Goal: Task Accomplishment & Management: Manage account settings

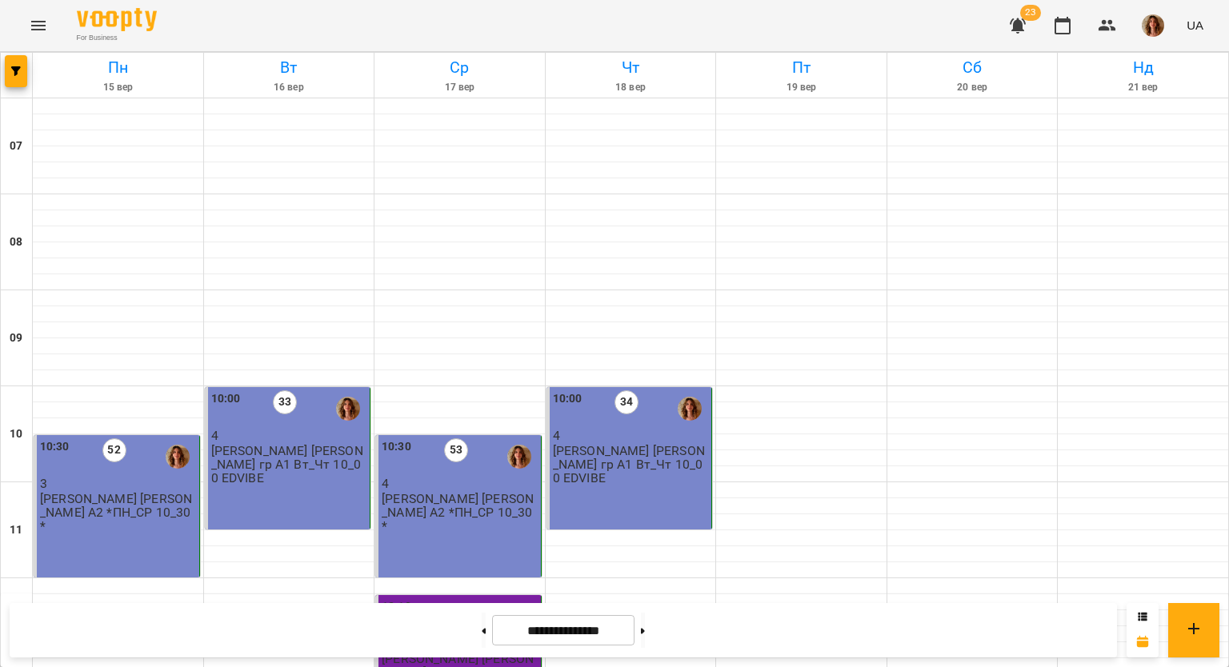
scroll to position [1039, 0]
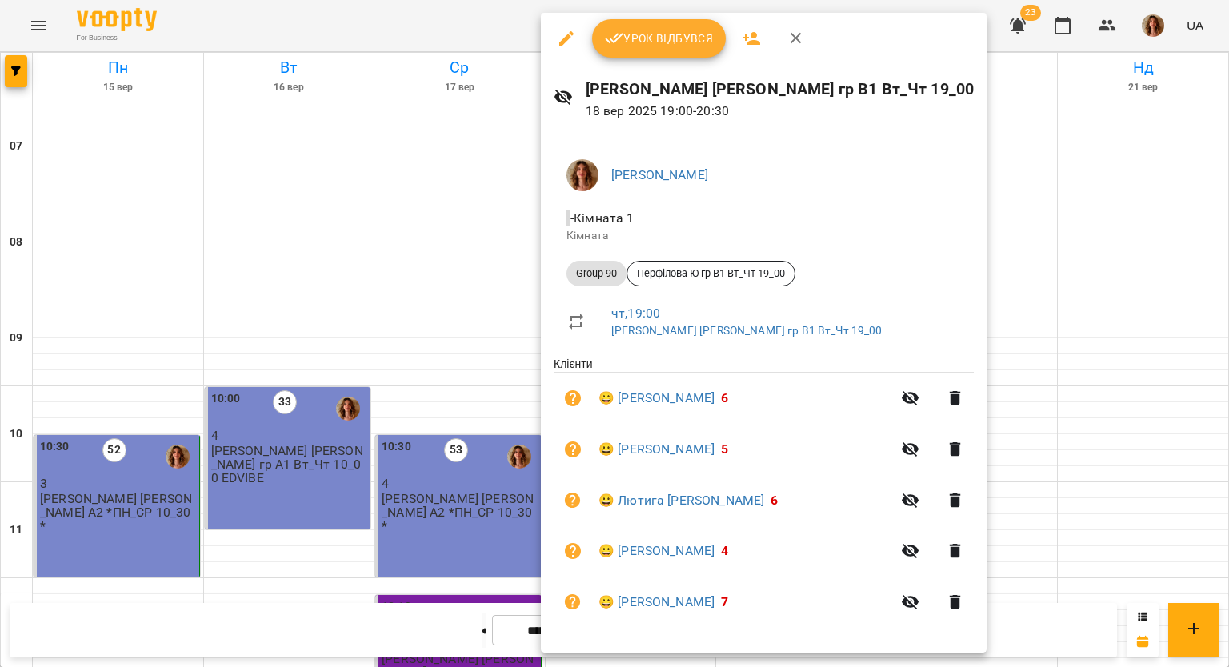
click at [662, 38] on span "Урок відбувся" at bounding box center [659, 38] width 109 height 19
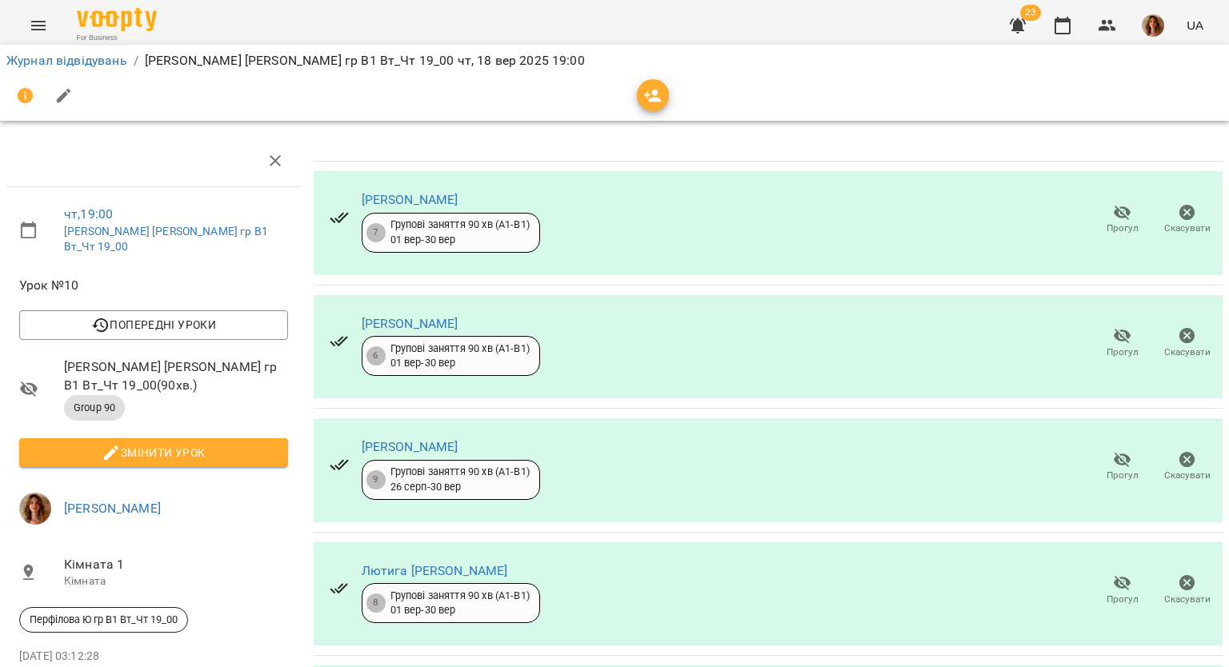
scroll to position [143, 0]
click at [1113, 574] on icon "button" at bounding box center [1122, 583] width 19 height 19
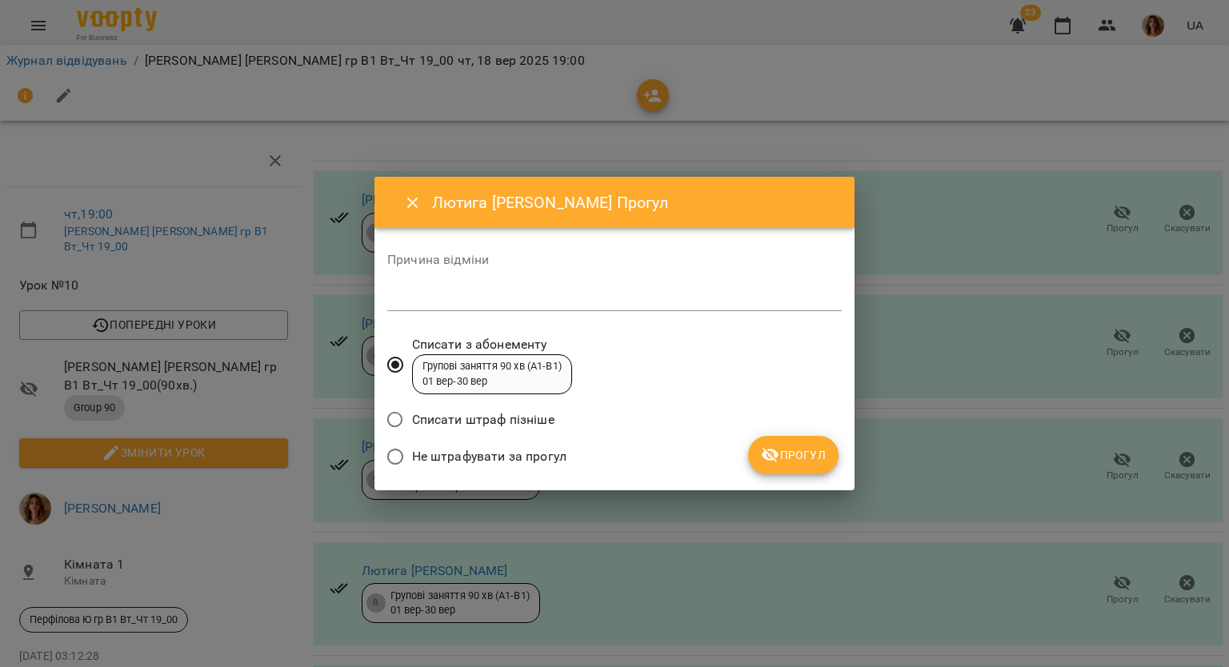
click at [416, 458] on span "Не штрафувати за прогул" at bounding box center [489, 456] width 154 height 19
click at [782, 455] on span "Прогул" at bounding box center [793, 455] width 65 height 19
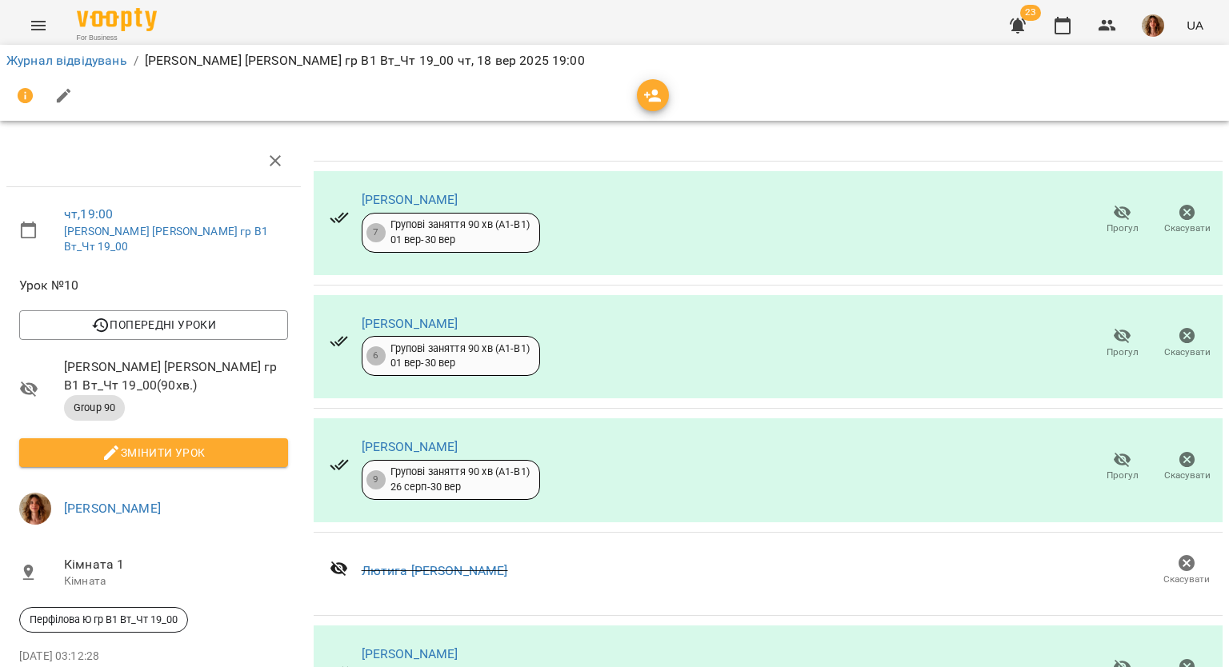
scroll to position [0, 0]
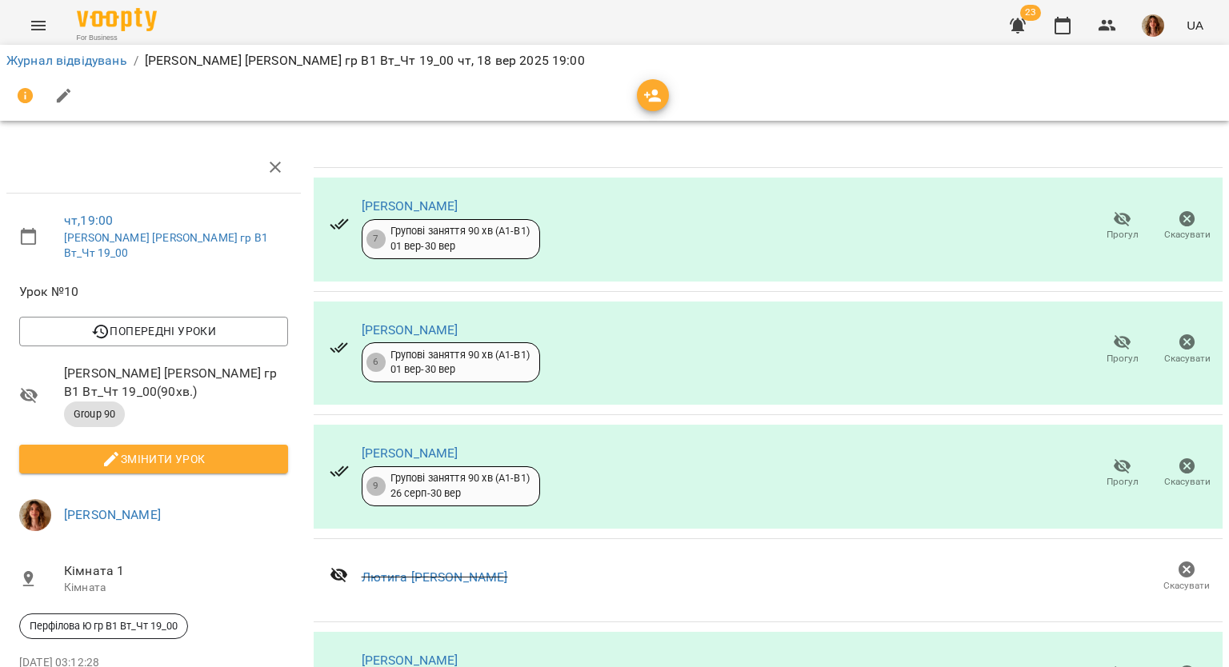
click at [70, 102] on icon "button" at bounding box center [63, 95] width 19 height 19
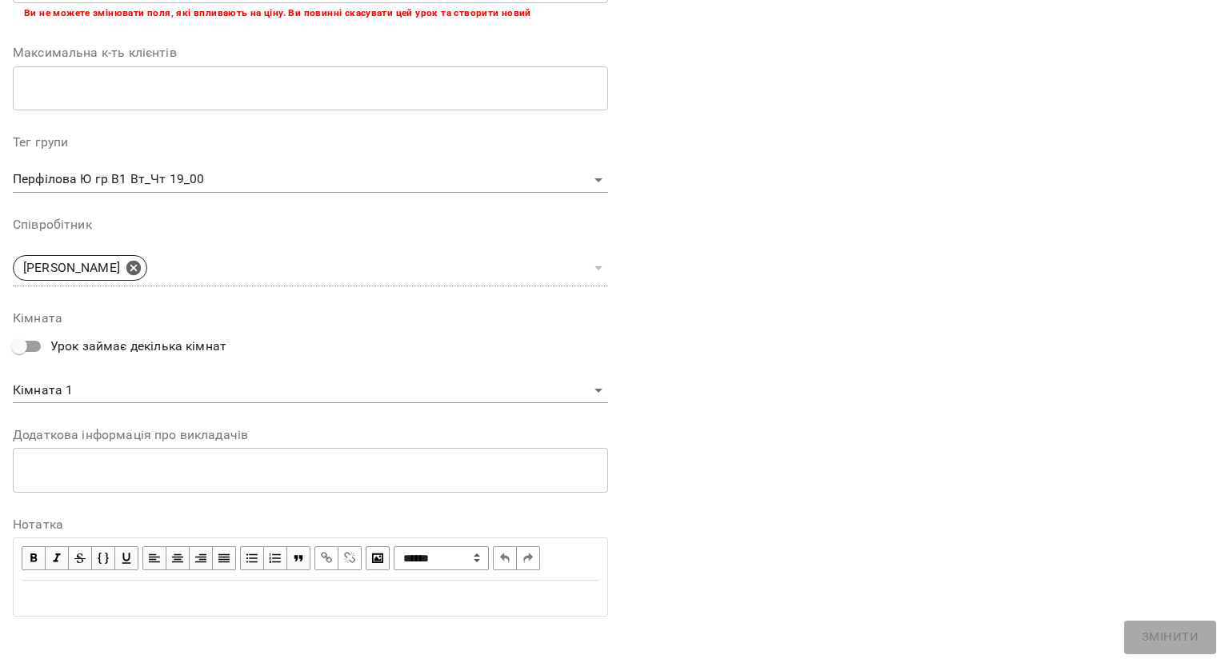
scroll to position [397, 0]
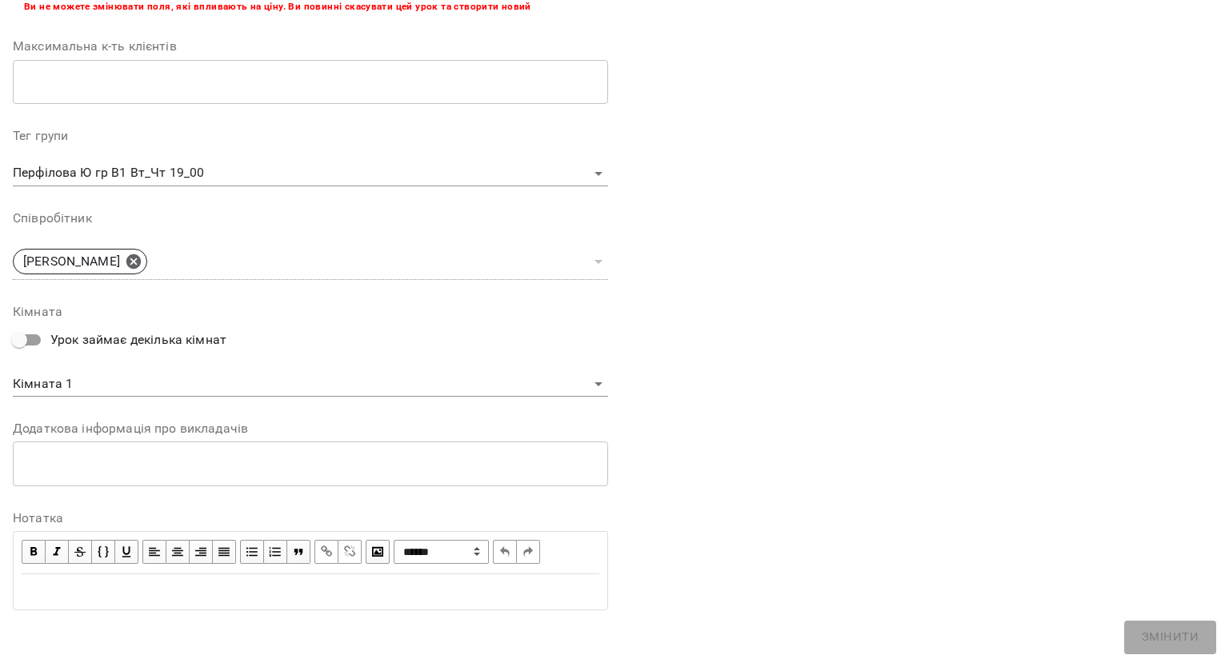
click at [121, 606] on div "Edit text" at bounding box center [310, 592] width 592 height 34
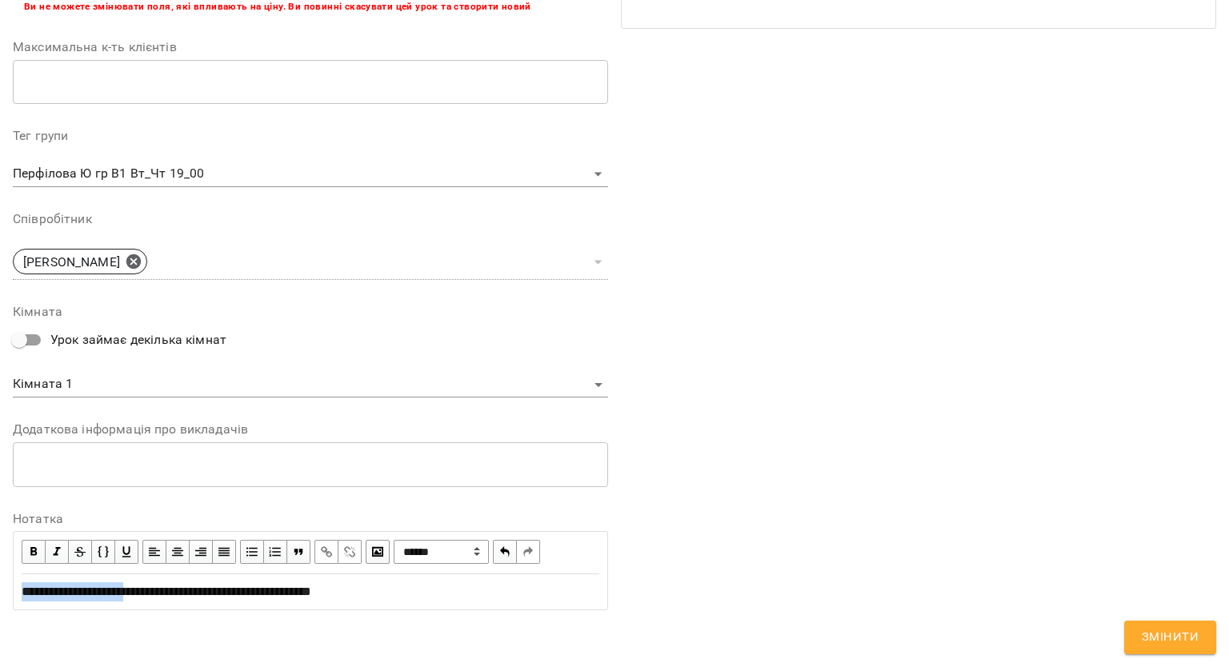
drag, startPoint x: 20, startPoint y: 596, endPoint x: 150, endPoint y: 582, distance: 130.3
click at [150, 582] on div "**********" at bounding box center [310, 592] width 592 height 34
click at [25, 541] on button "button" at bounding box center [34, 552] width 24 height 24
click at [450, 593] on div "**********" at bounding box center [311, 591] width 578 height 19
click at [1176, 643] on span "Змінити" at bounding box center [1170, 637] width 57 height 21
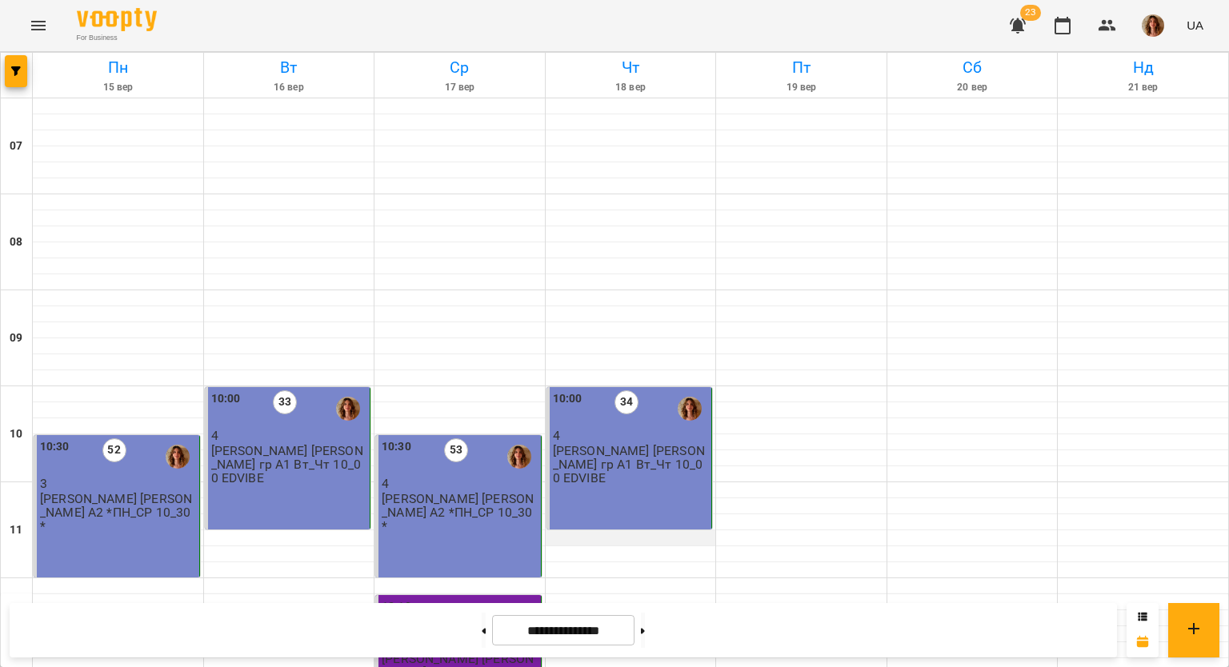
scroll to position [480, 0]
click at [645, 629] on button at bounding box center [643, 630] width 4 height 35
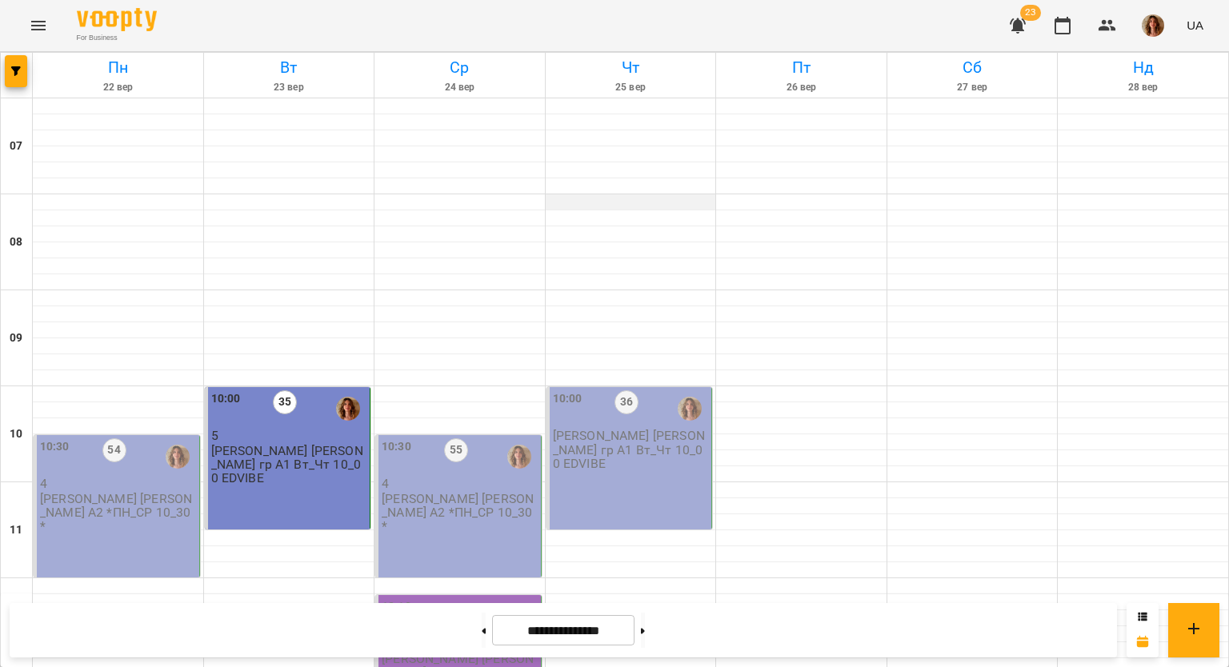
scroll to position [320, 0]
click at [302, 387] on div "10:00 35 5 Перфілова Ю. гр А1 Вт_Чт 10_00 EDVIBE" at bounding box center [288, 458] width 166 height 142
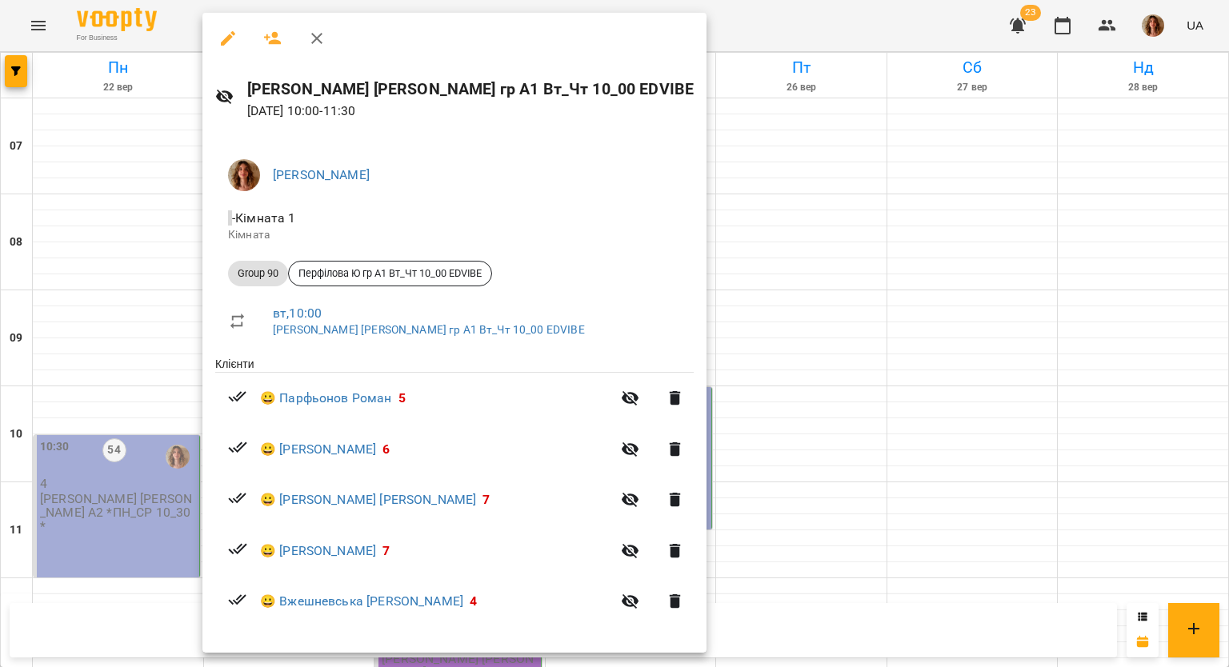
click at [685, 246] on div at bounding box center [614, 333] width 1229 height 667
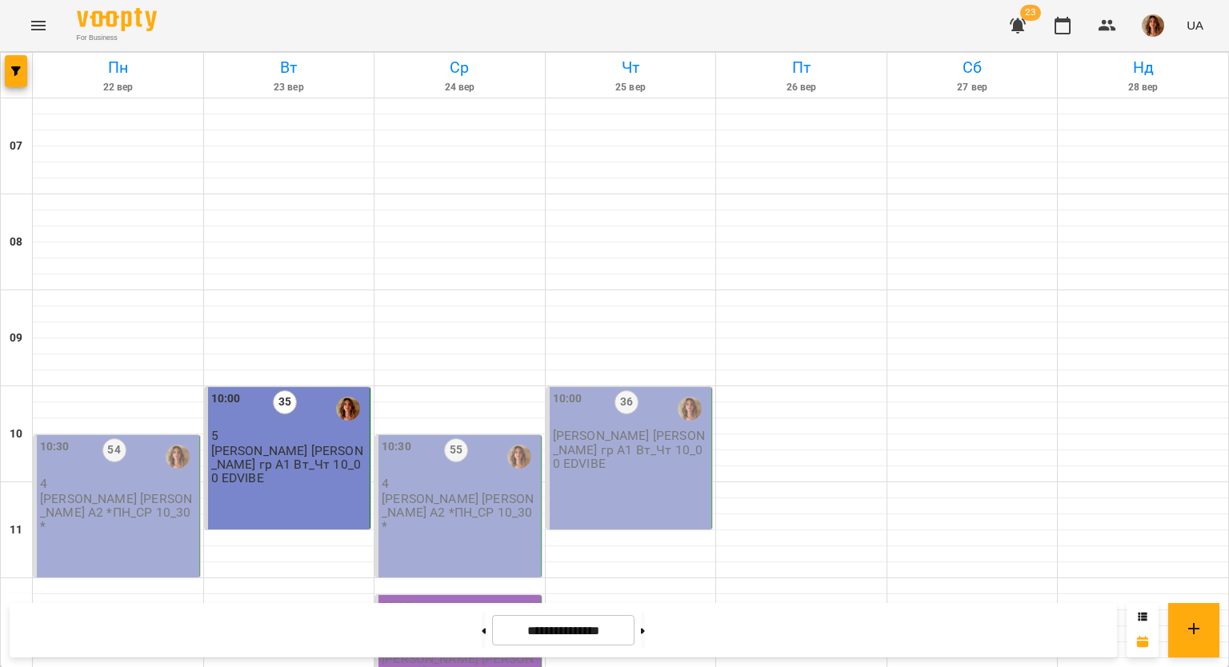
scroll to position [880, 0]
click at [482, 631] on icon at bounding box center [484, 631] width 4 height 6
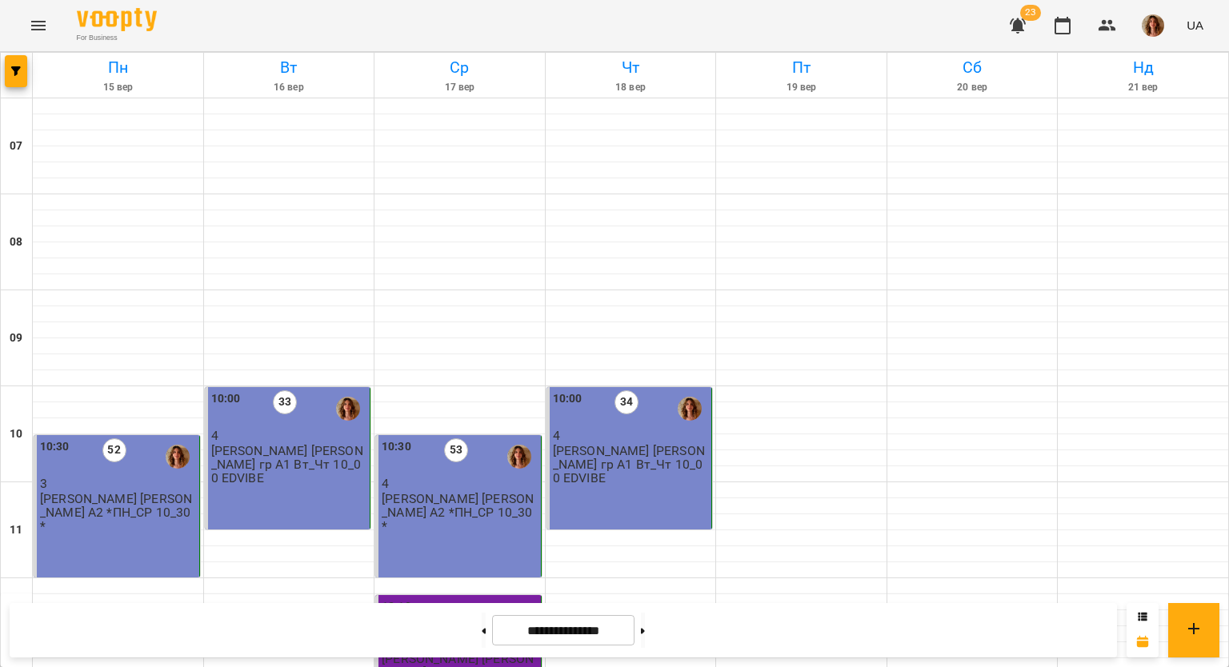
scroll to position [1039, 0]
click at [645, 626] on button at bounding box center [643, 630] width 4 height 35
type input "**********"
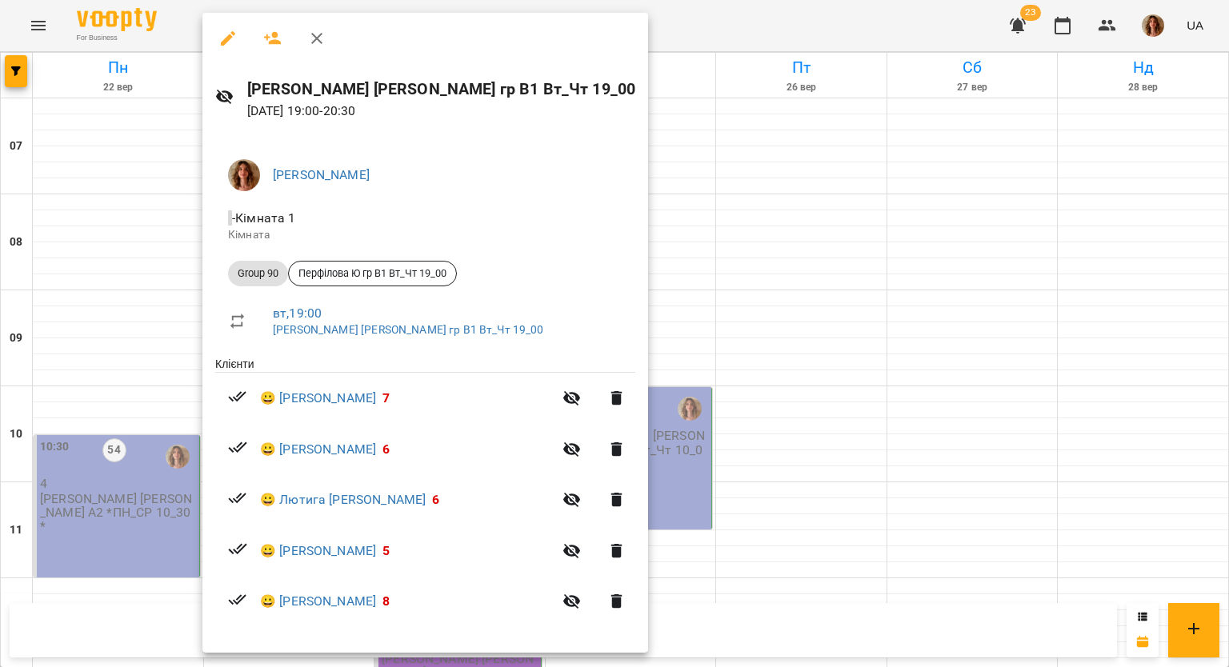
click at [221, 36] on icon "button" at bounding box center [227, 38] width 19 height 19
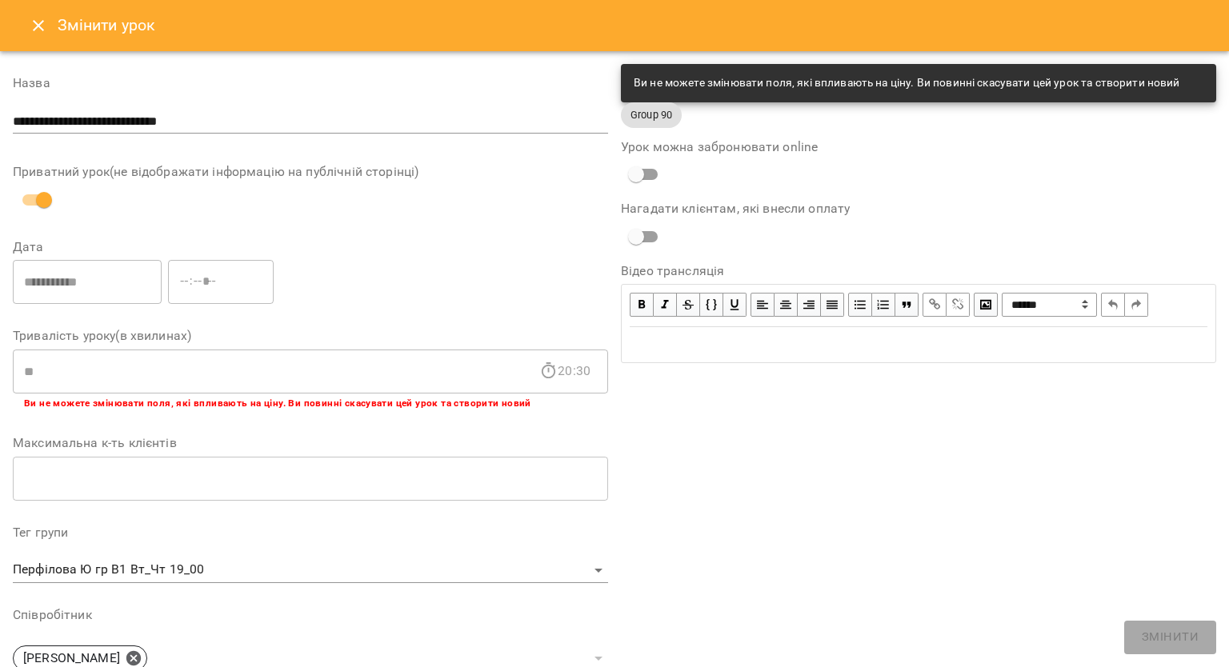
click at [35, 13] on button "Close" at bounding box center [38, 25] width 38 height 38
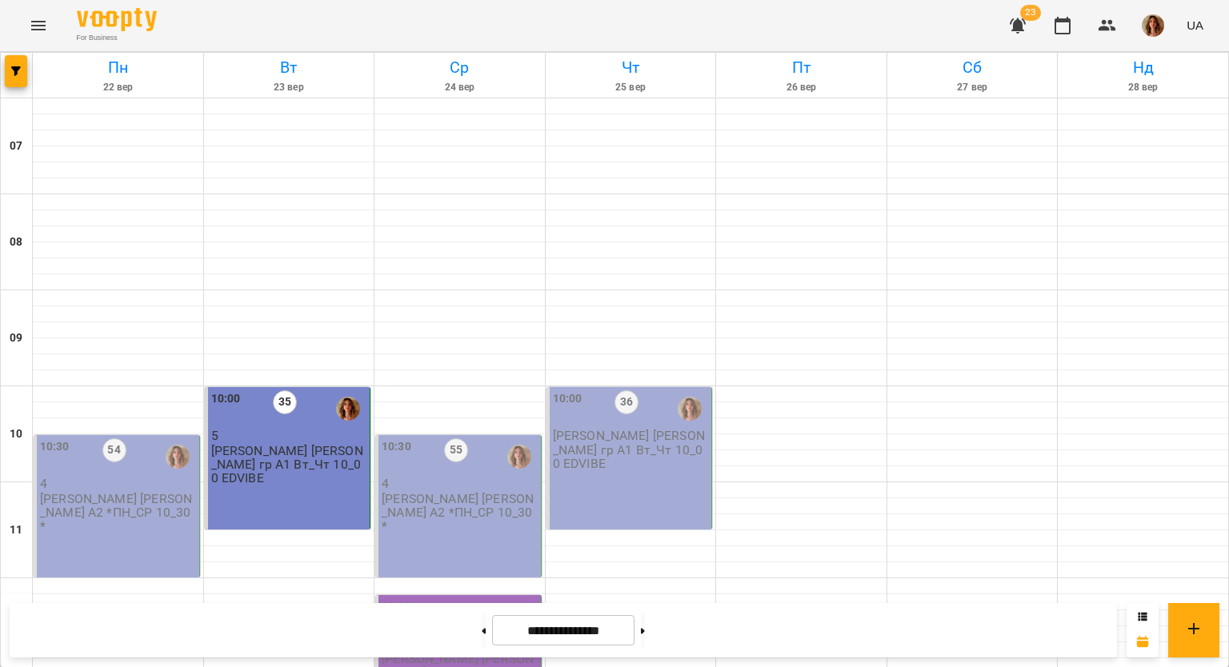
scroll to position [1039, 0]
click at [482, 631] on button at bounding box center [484, 630] width 4 height 35
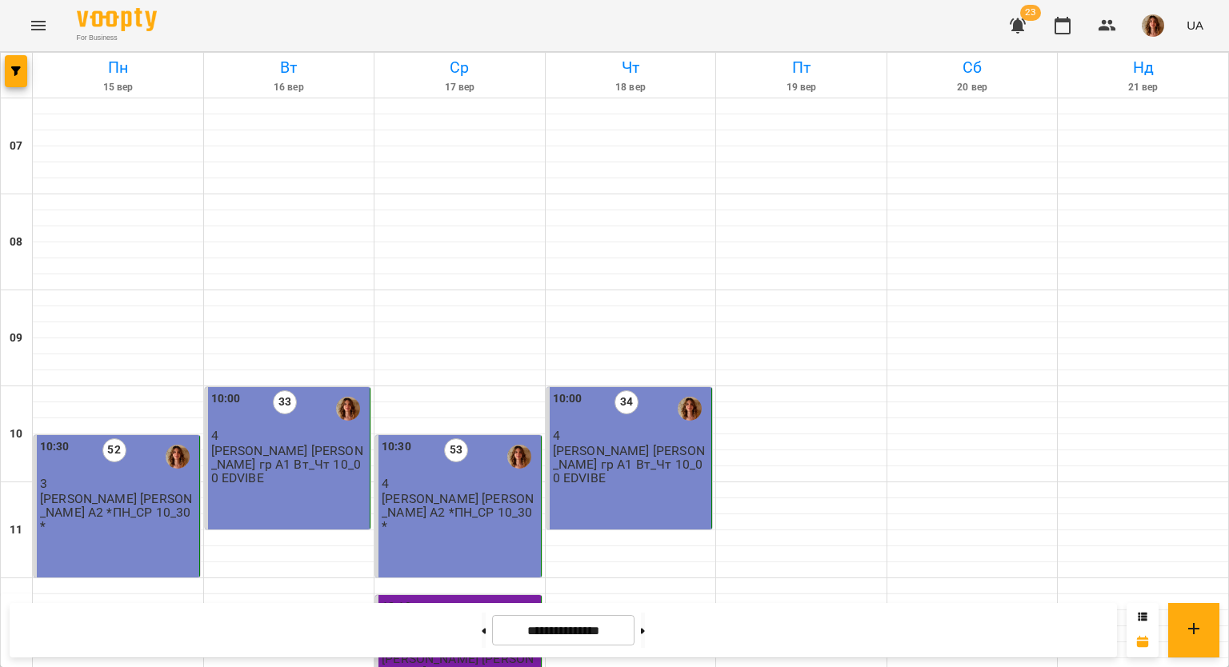
scroll to position [960, 0]
click at [645, 617] on button at bounding box center [643, 630] width 4 height 35
type input "**********"
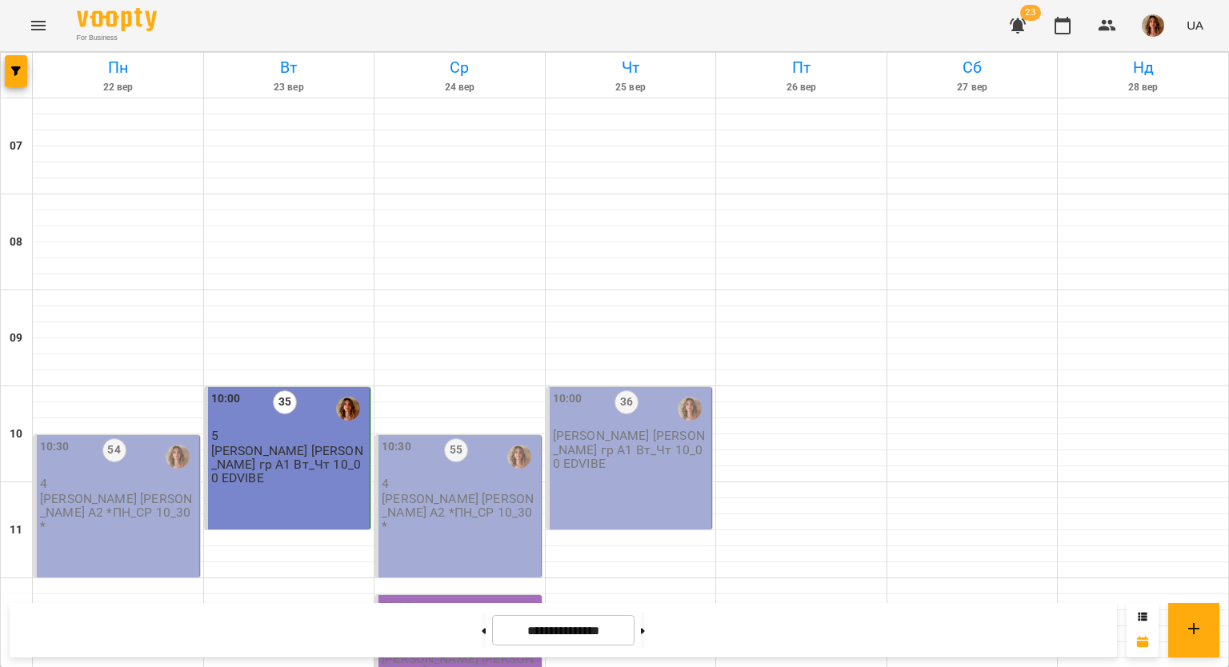
scroll to position [240, 0]
click at [263, 444] on p "[PERSON_NAME] [PERSON_NAME] гр А1 Вт_Чт 10_00 EDVIBE" at bounding box center [289, 465] width 156 height 42
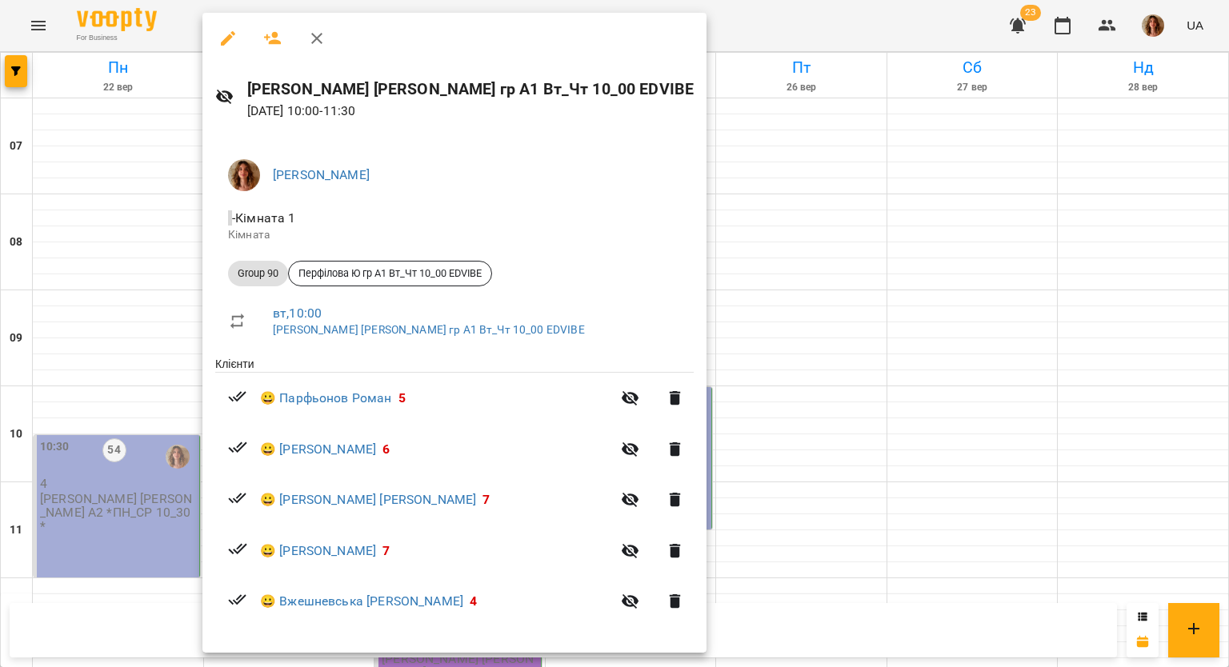
click at [222, 36] on icon "button" at bounding box center [227, 38] width 19 height 19
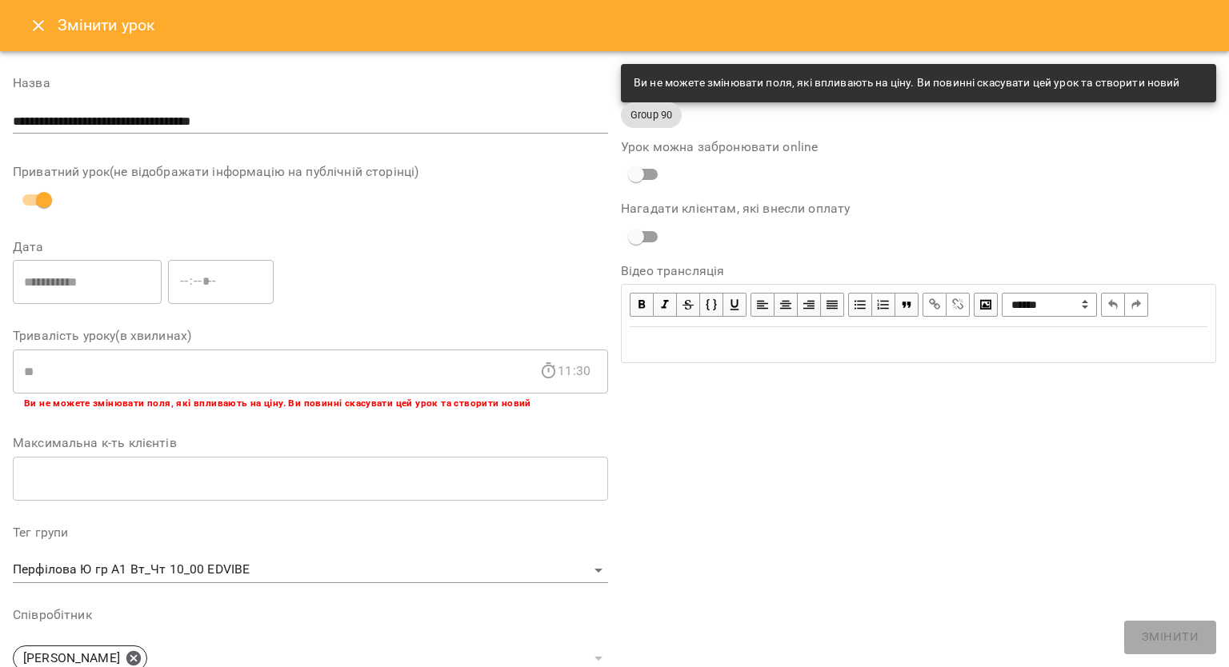
click at [35, 27] on icon "Close" at bounding box center [38, 25] width 11 height 11
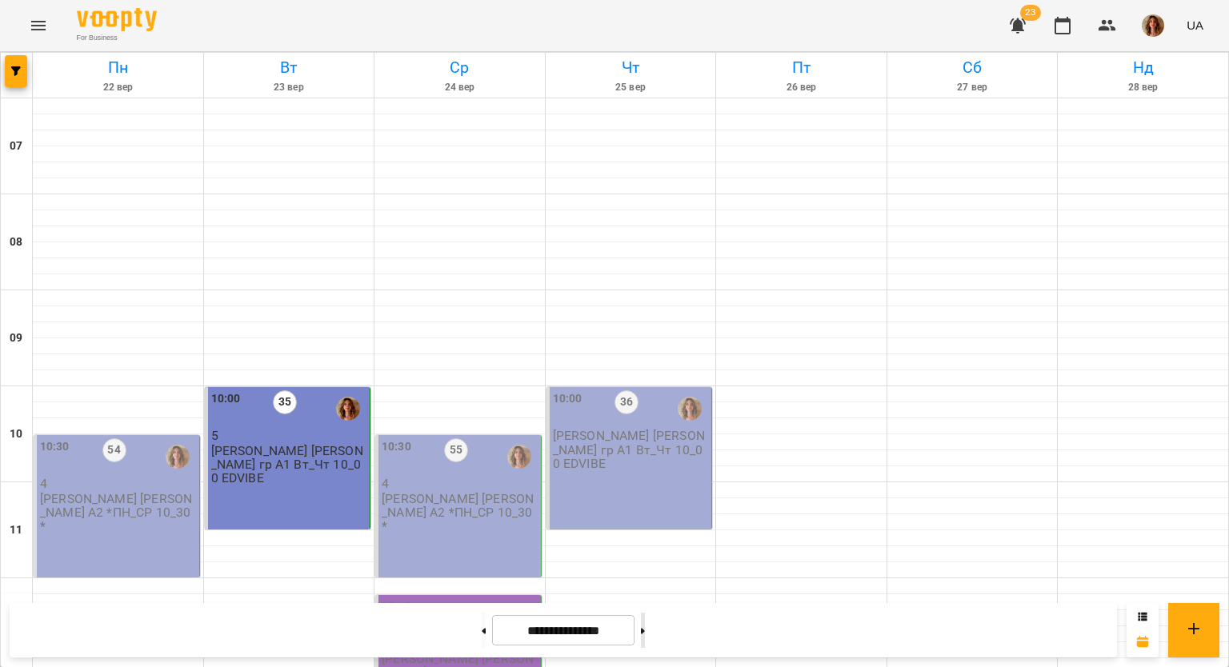
click at [645, 632] on button at bounding box center [643, 630] width 4 height 35
type input "**********"
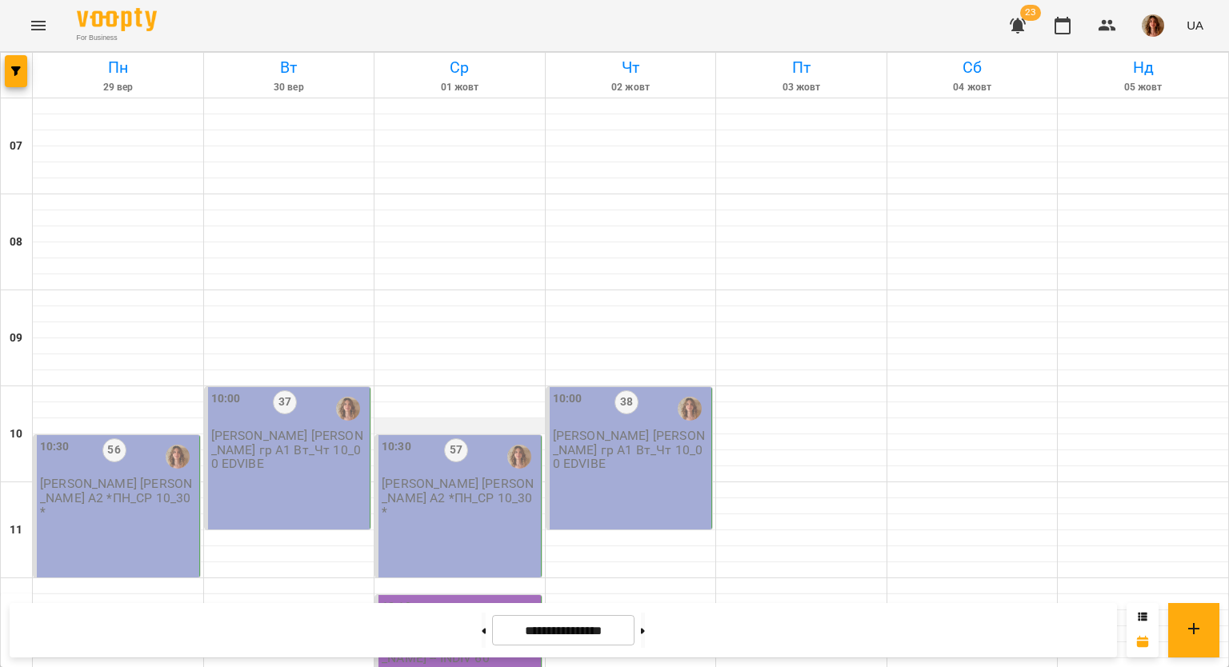
scroll to position [80, 0]
click at [484, 477] on p "[PERSON_NAME] [PERSON_NAME] А2 *ПН_СР 10_30*" at bounding box center [460, 498] width 156 height 42
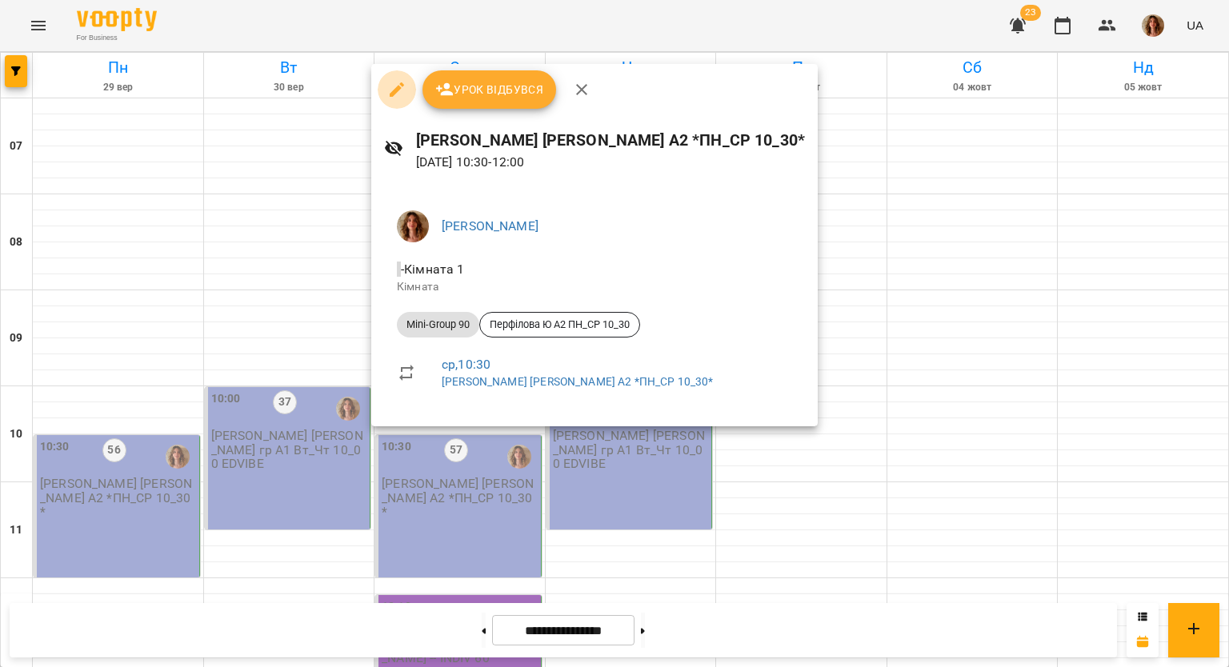
click at [397, 90] on icon "button" at bounding box center [397, 89] width 14 height 14
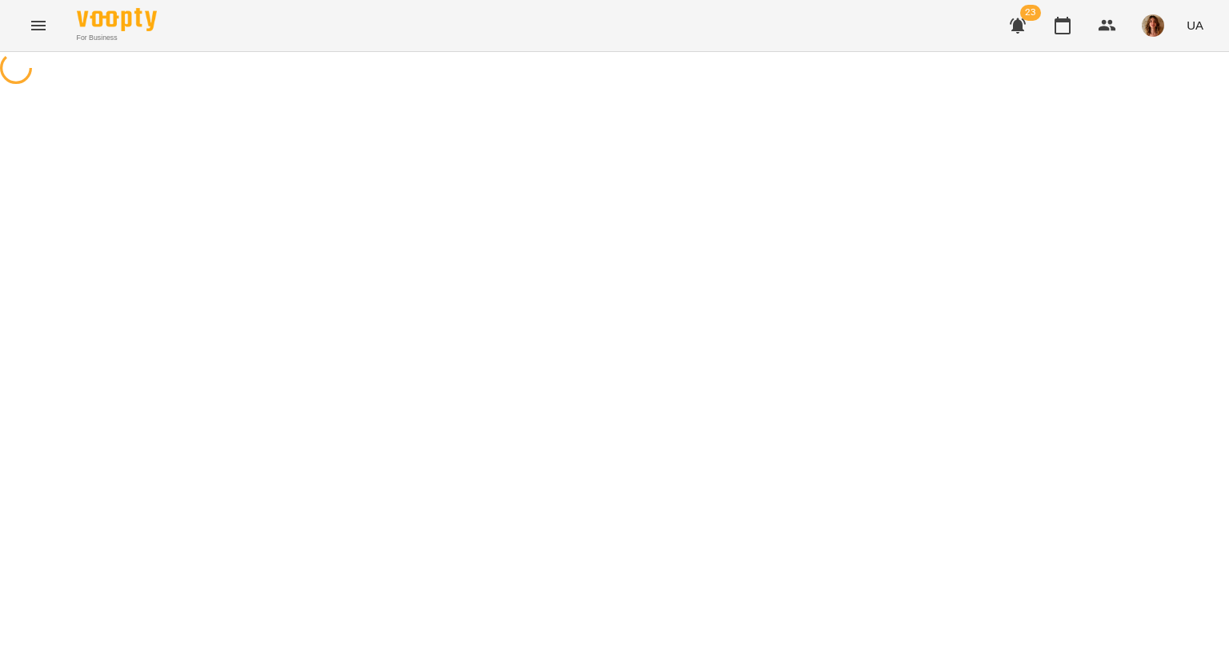
select select "**********"
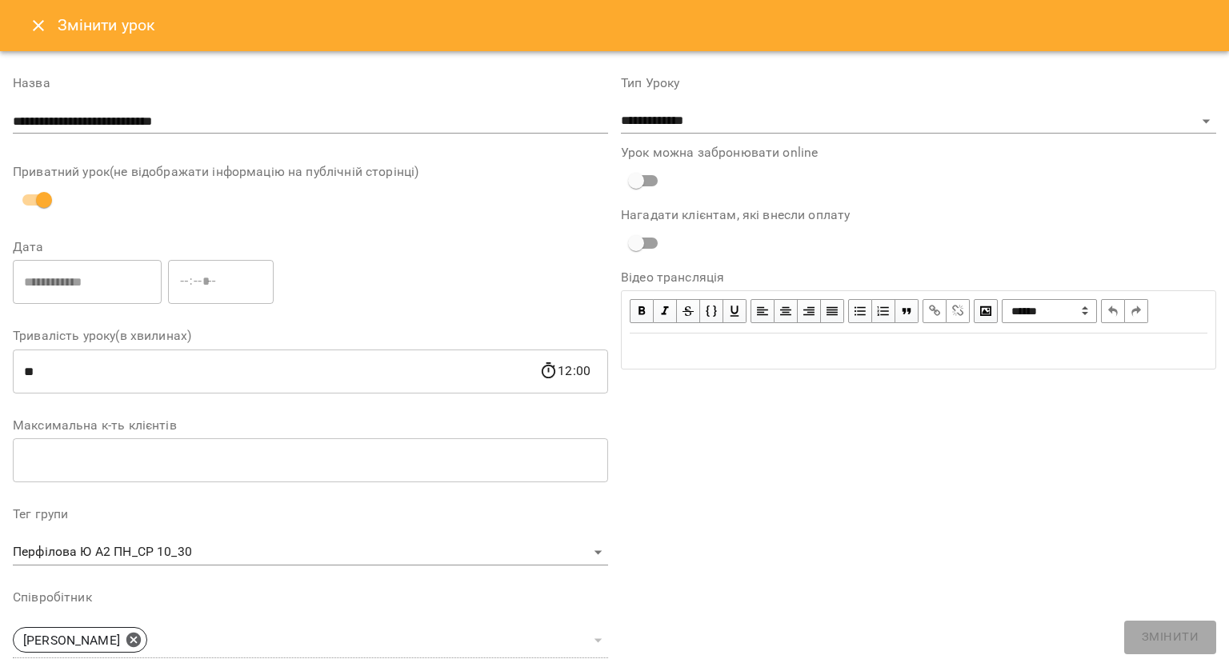
click at [42, 26] on icon "Close" at bounding box center [38, 25] width 19 height 19
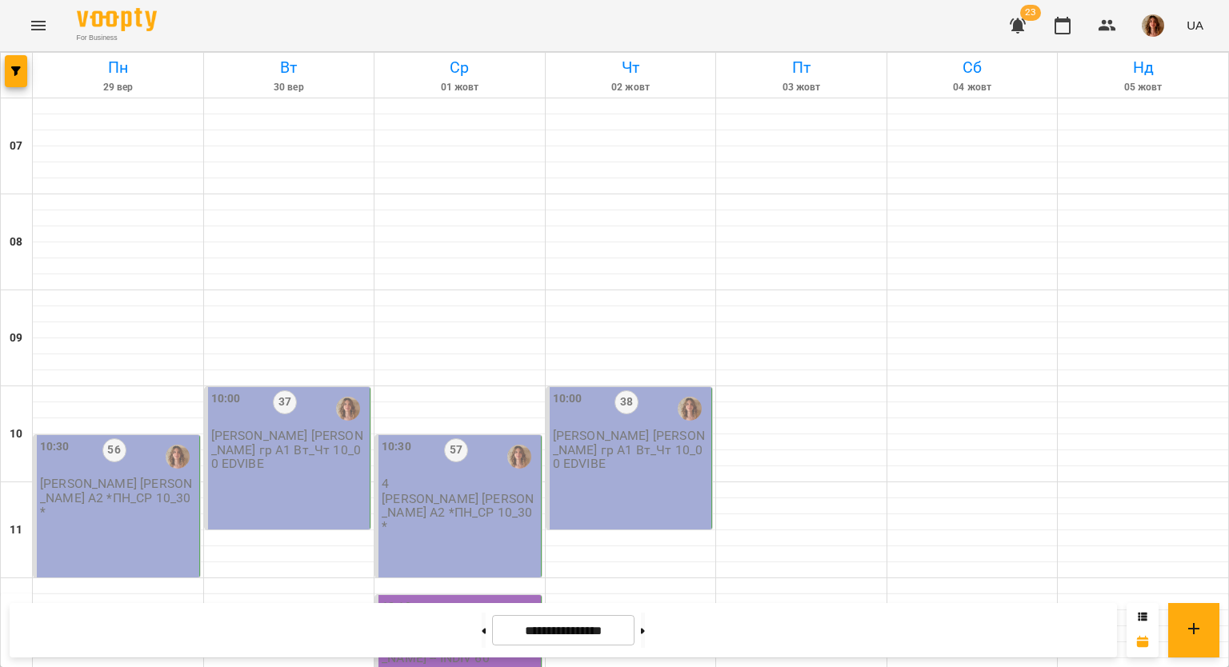
click at [653, 470] on div "10:00 38 Перфілова Ю. гр А1 Вт_Чт 10_00 EDVIBE" at bounding box center [629, 458] width 166 height 142
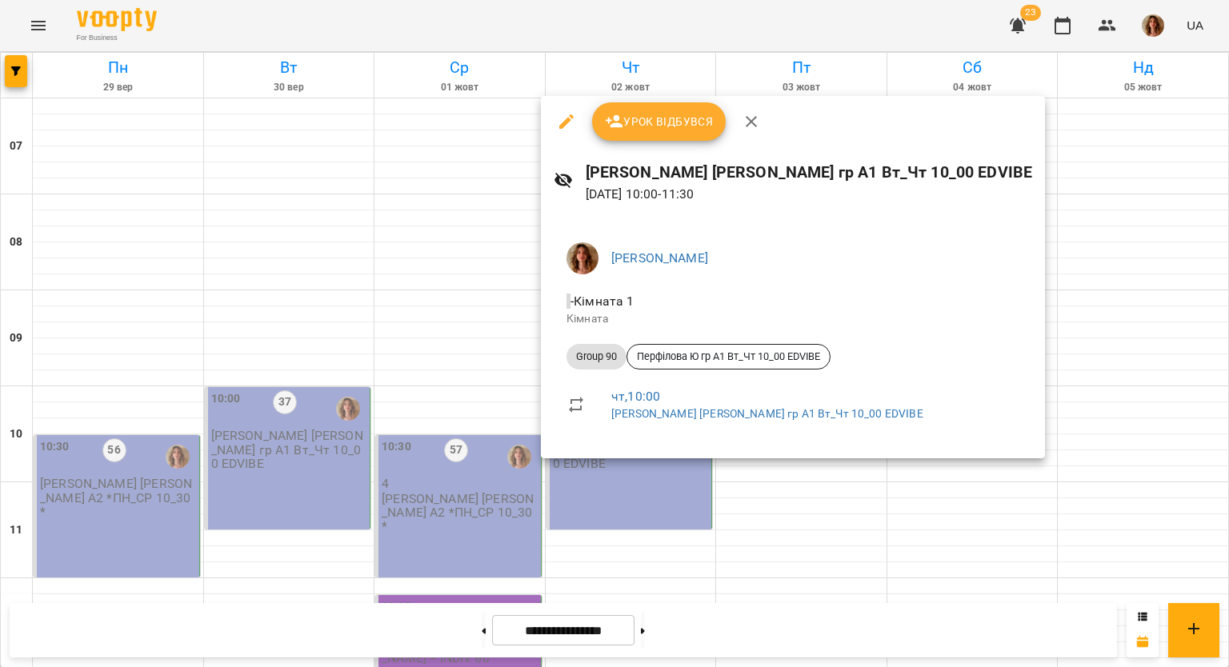
click at [566, 116] on icon "button" at bounding box center [566, 121] width 19 height 19
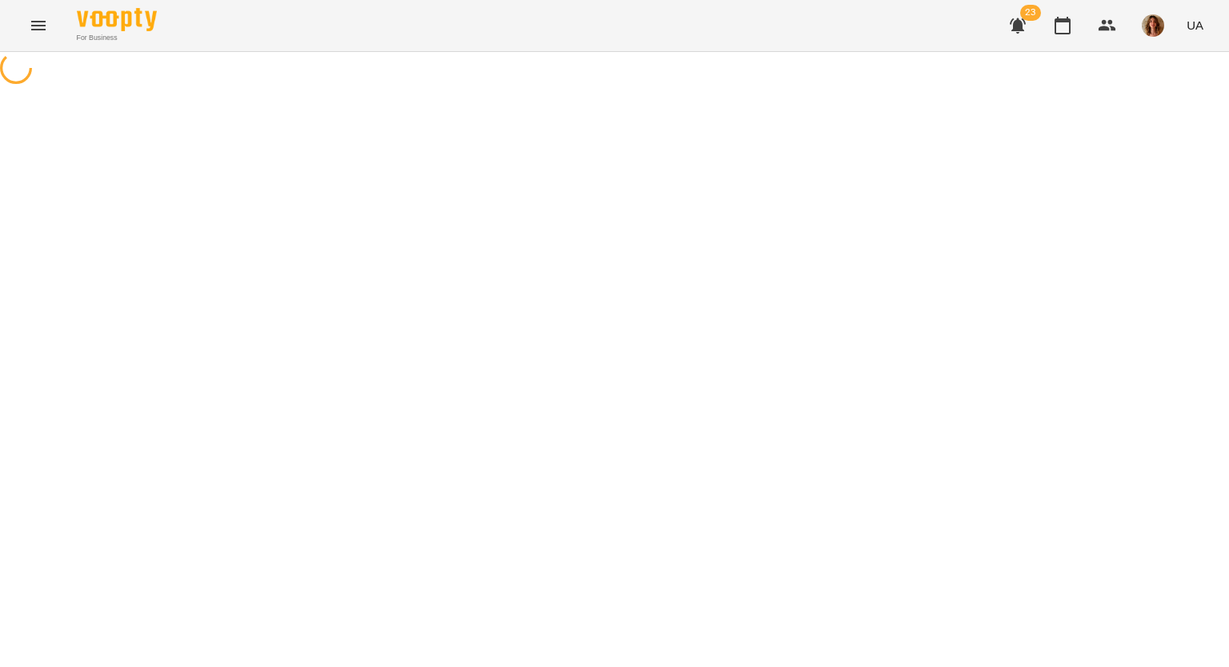
select select "********"
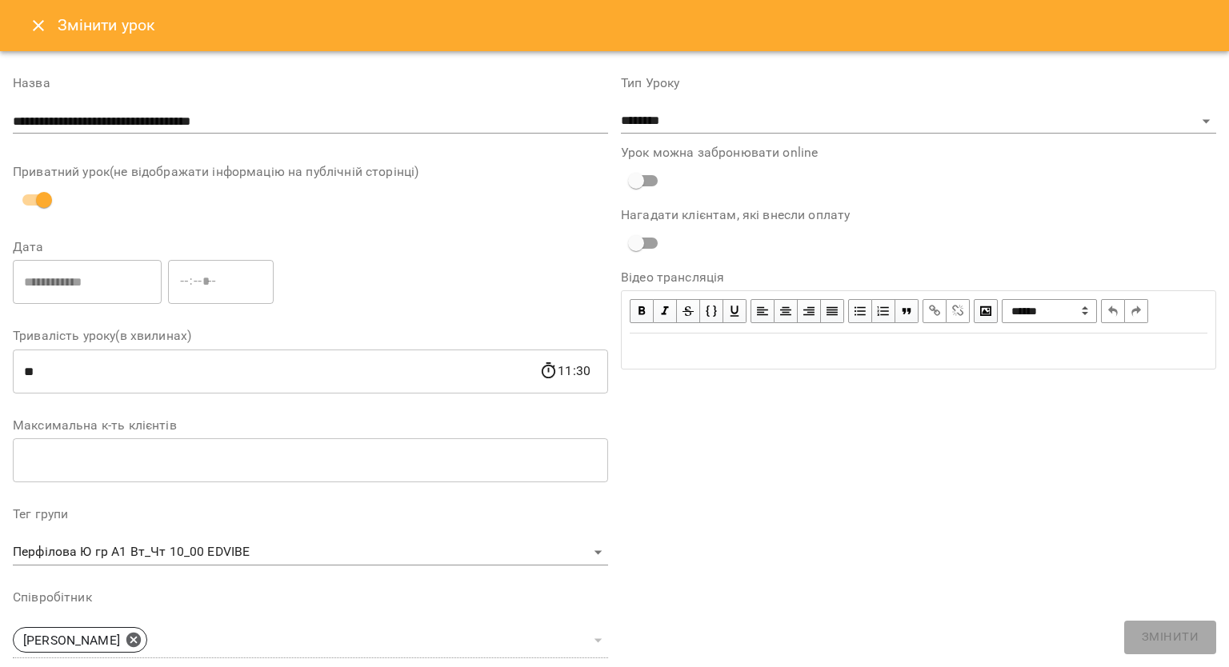
click at [37, 21] on icon "Close" at bounding box center [38, 25] width 19 height 19
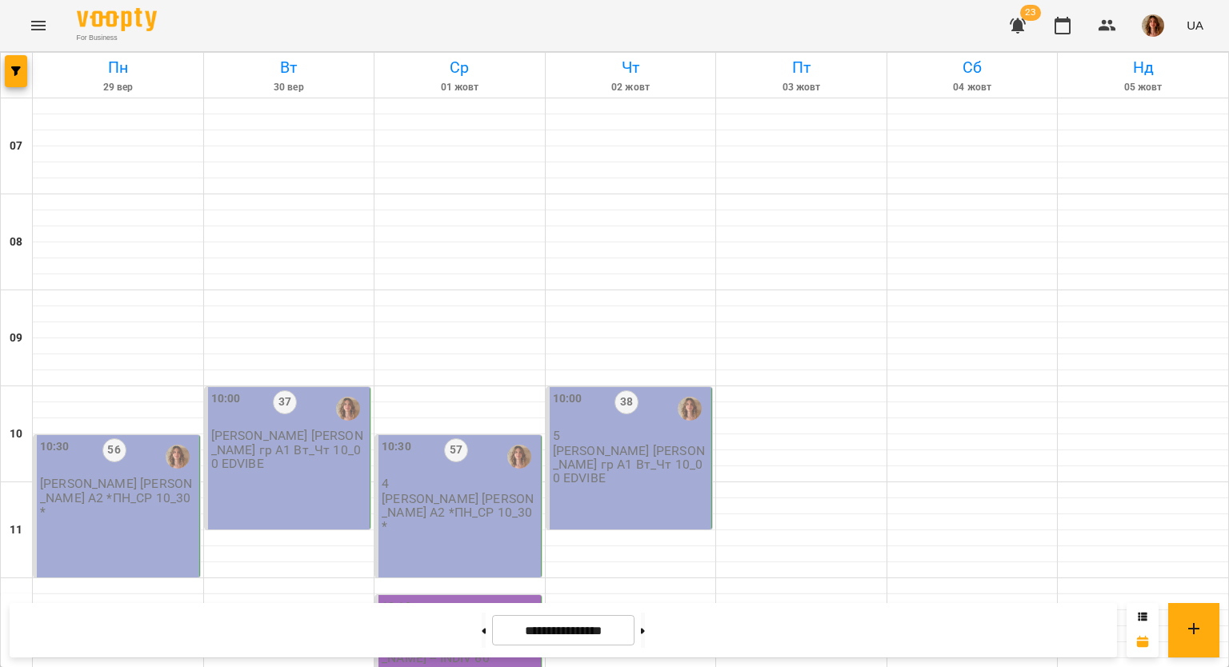
scroll to position [1039, 0]
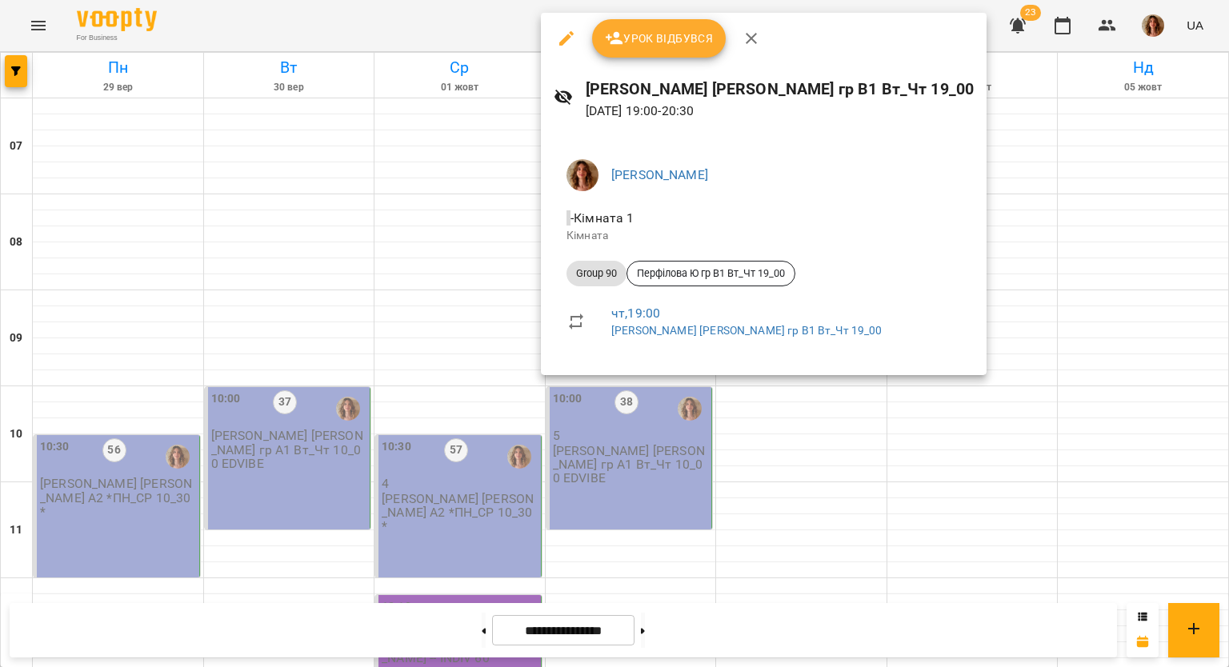
click at [567, 34] on icon "button" at bounding box center [566, 38] width 14 height 14
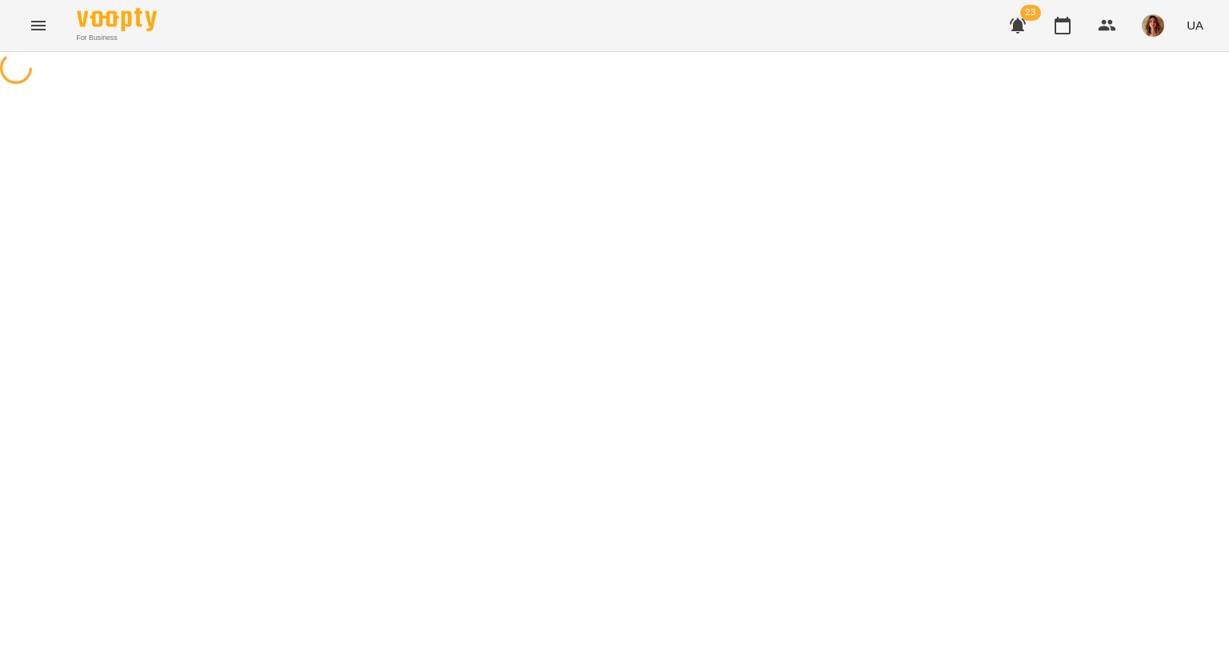
select select "********"
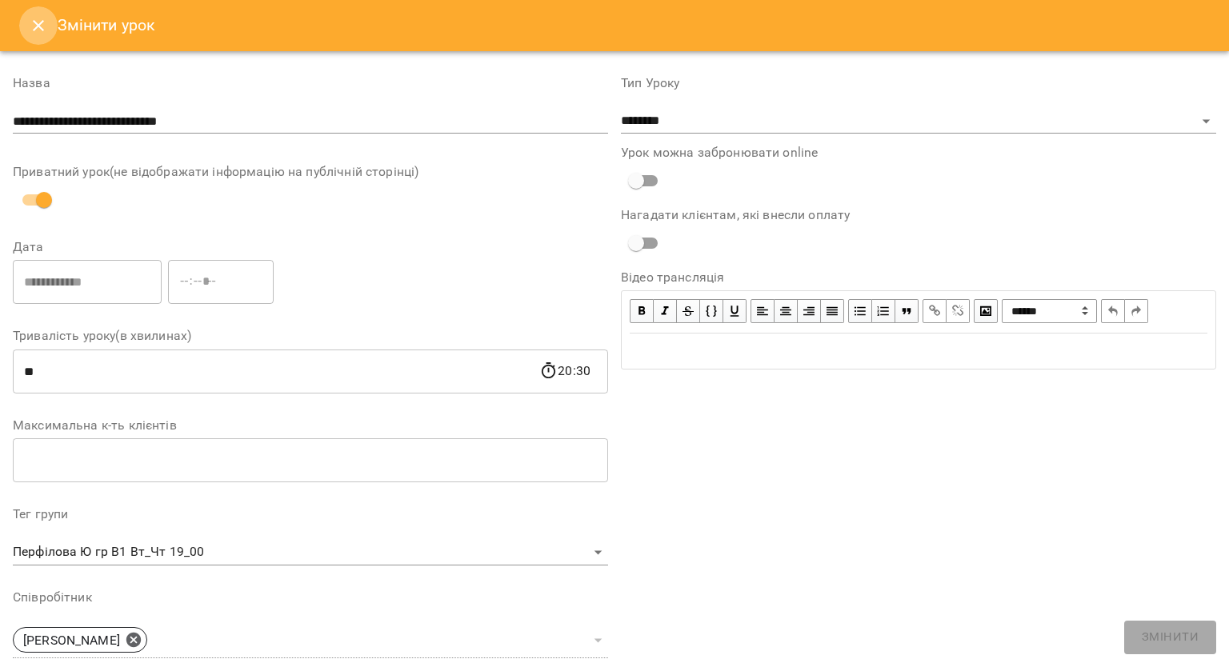
click at [37, 20] on icon "Close" at bounding box center [38, 25] width 19 height 19
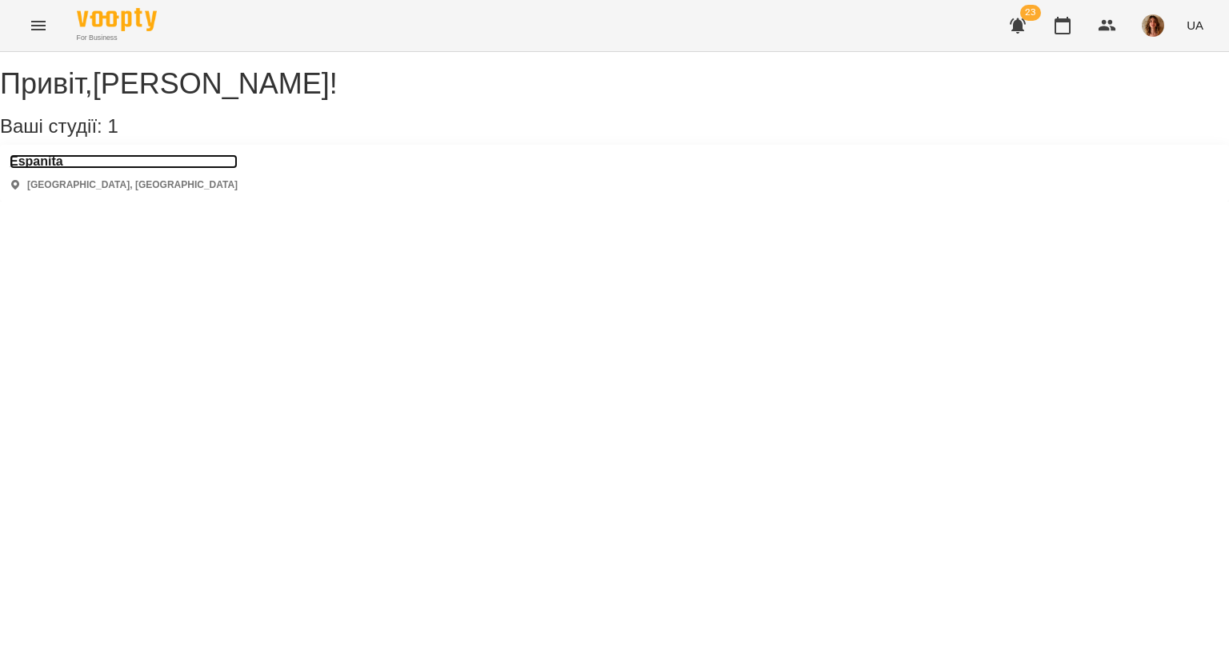
click at [37, 169] on h3 "Espanita" at bounding box center [124, 161] width 228 height 14
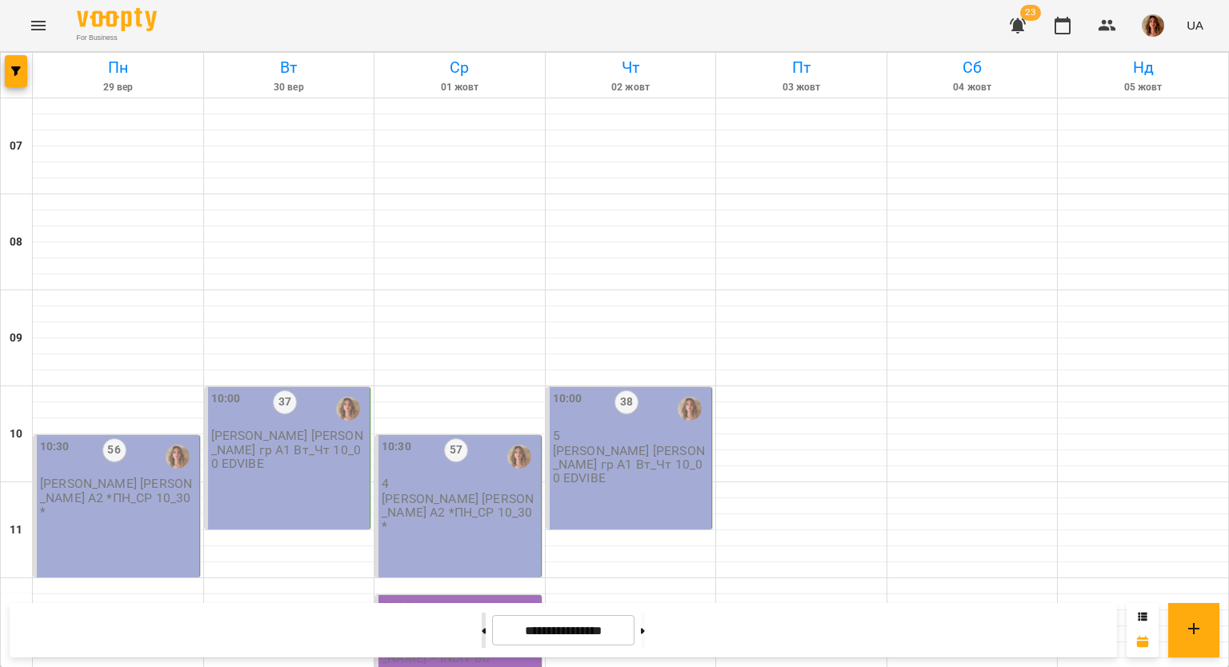
click at [482, 630] on button at bounding box center [484, 630] width 4 height 35
type input "**********"
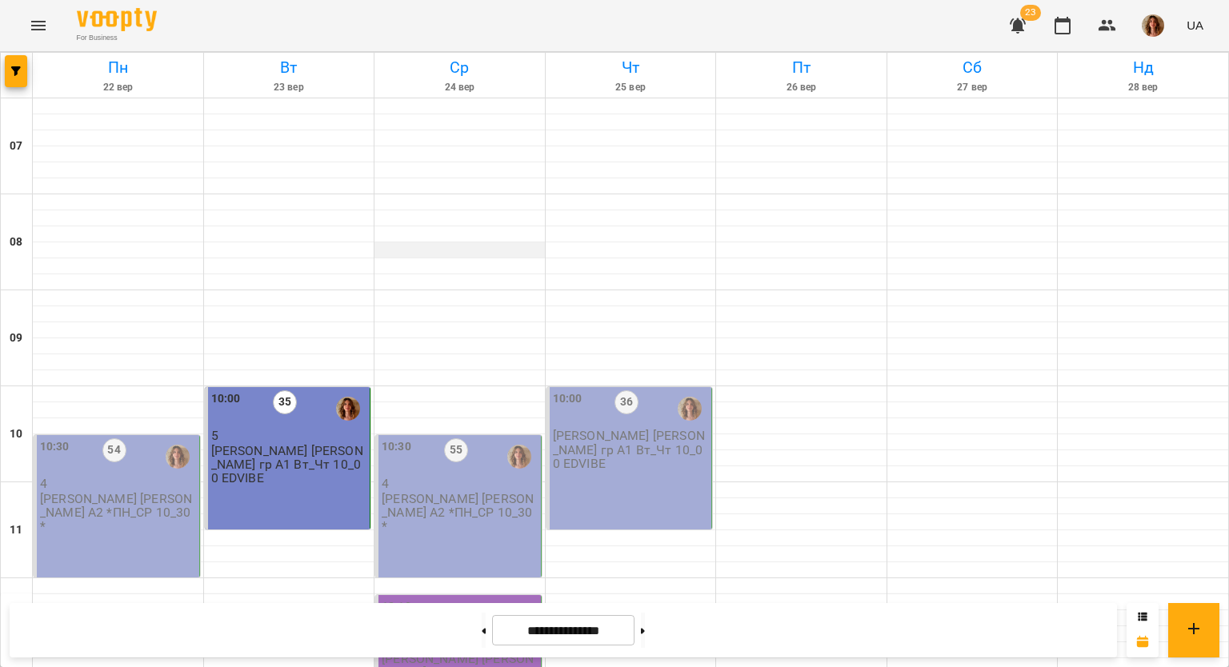
scroll to position [240, 0]
